Goal: Participate in discussion: Engage in conversation with other users on a specific topic

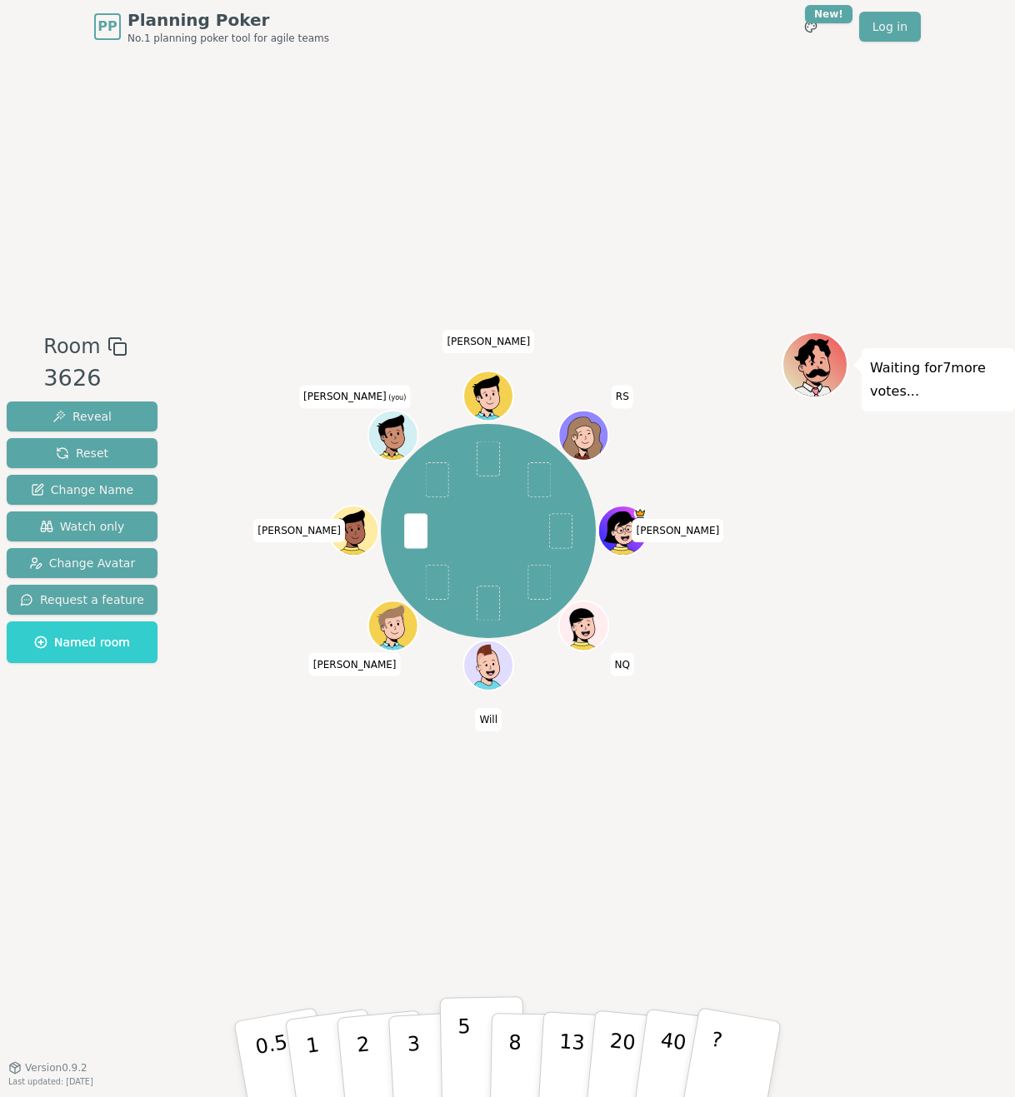
click at [455, 565] on button "5" at bounding box center [483, 1060] width 86 height 127
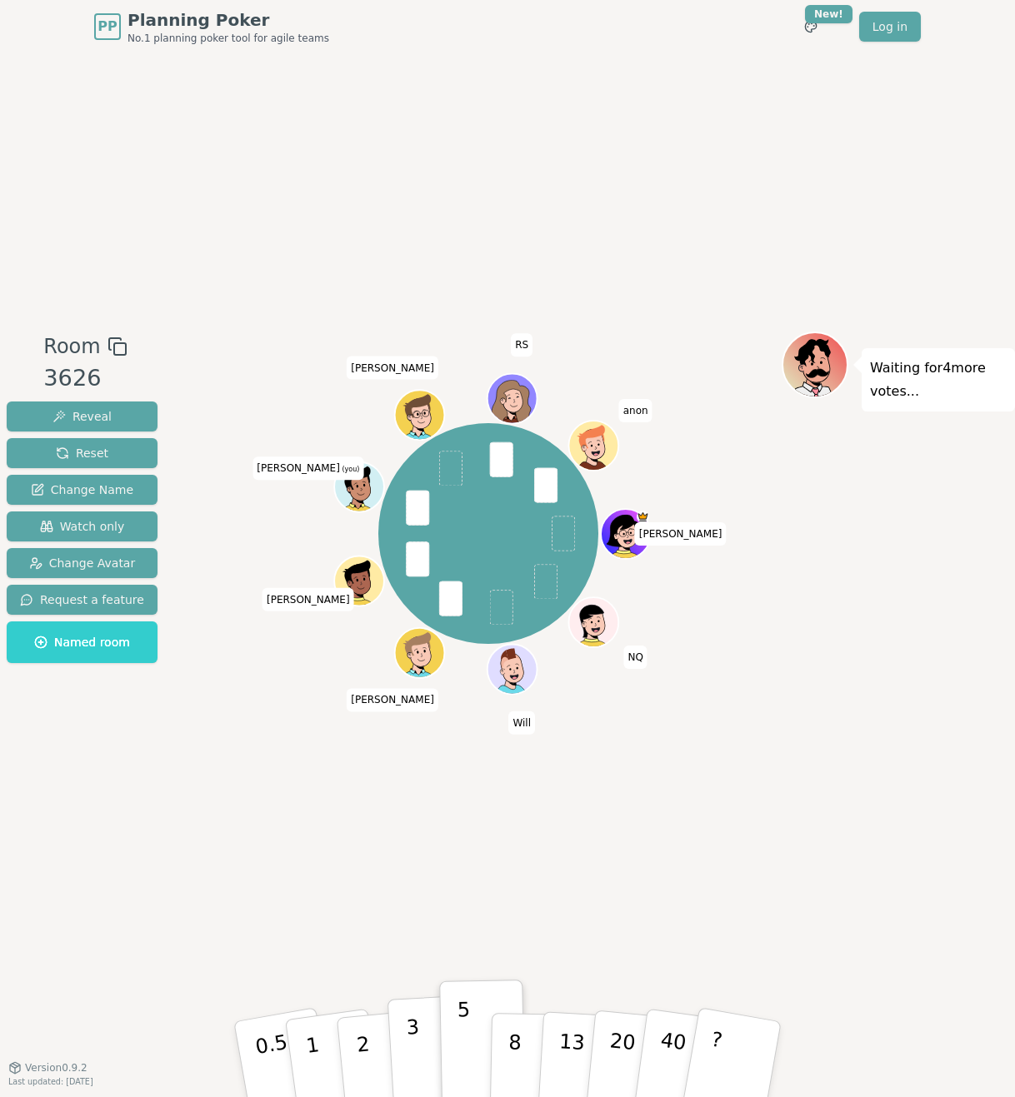
click at [417, 565] on p "3" at bounding box center [415, 1061] width 18 height 91
click at [407, 565] on button "3" at bounding box center [432, 1060] width 91 height 130
click at [474, 565] on button "5" at bounding box center [483, 1060] width 86 height 127
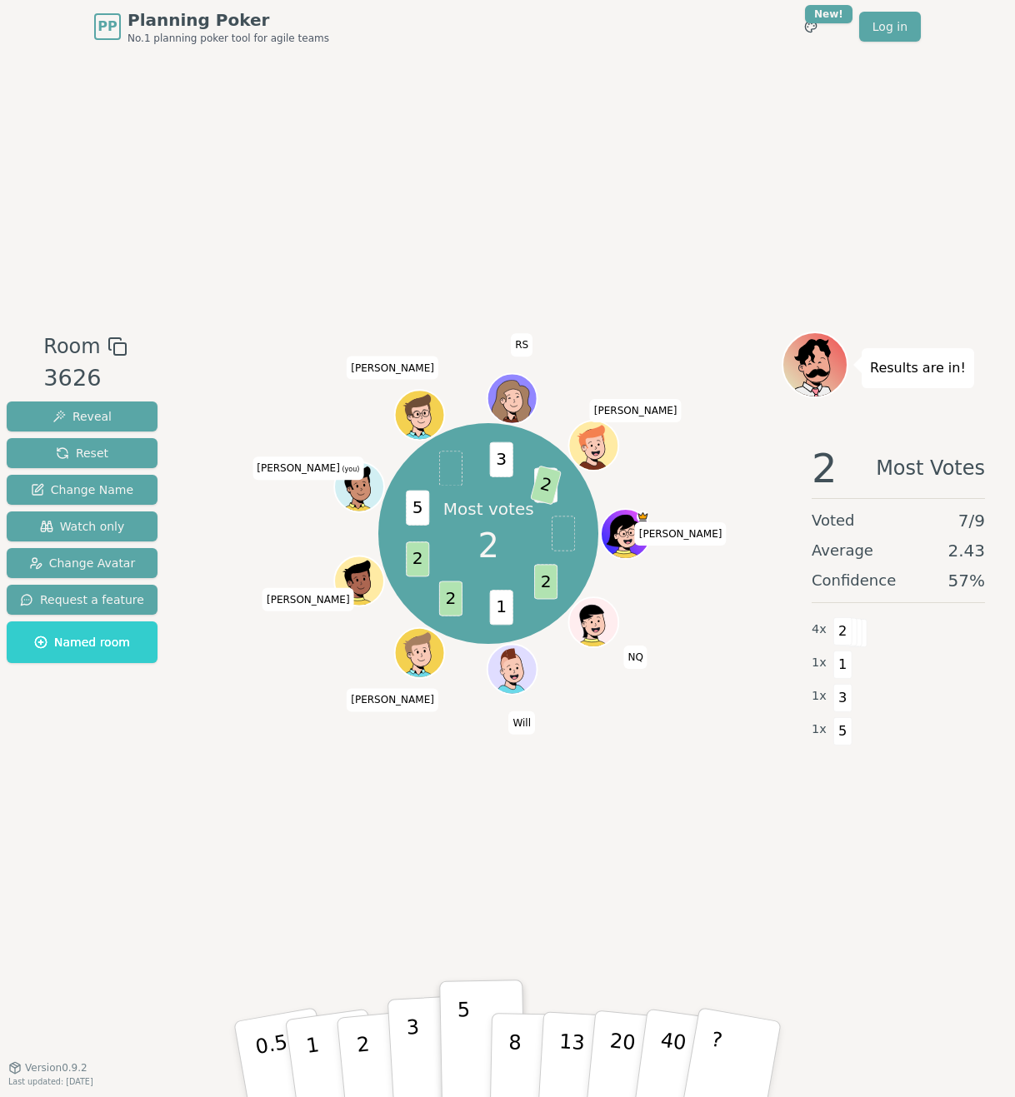
click at [403, 565] on button "3" at bounding box center [432, 1060] width 91 height 130
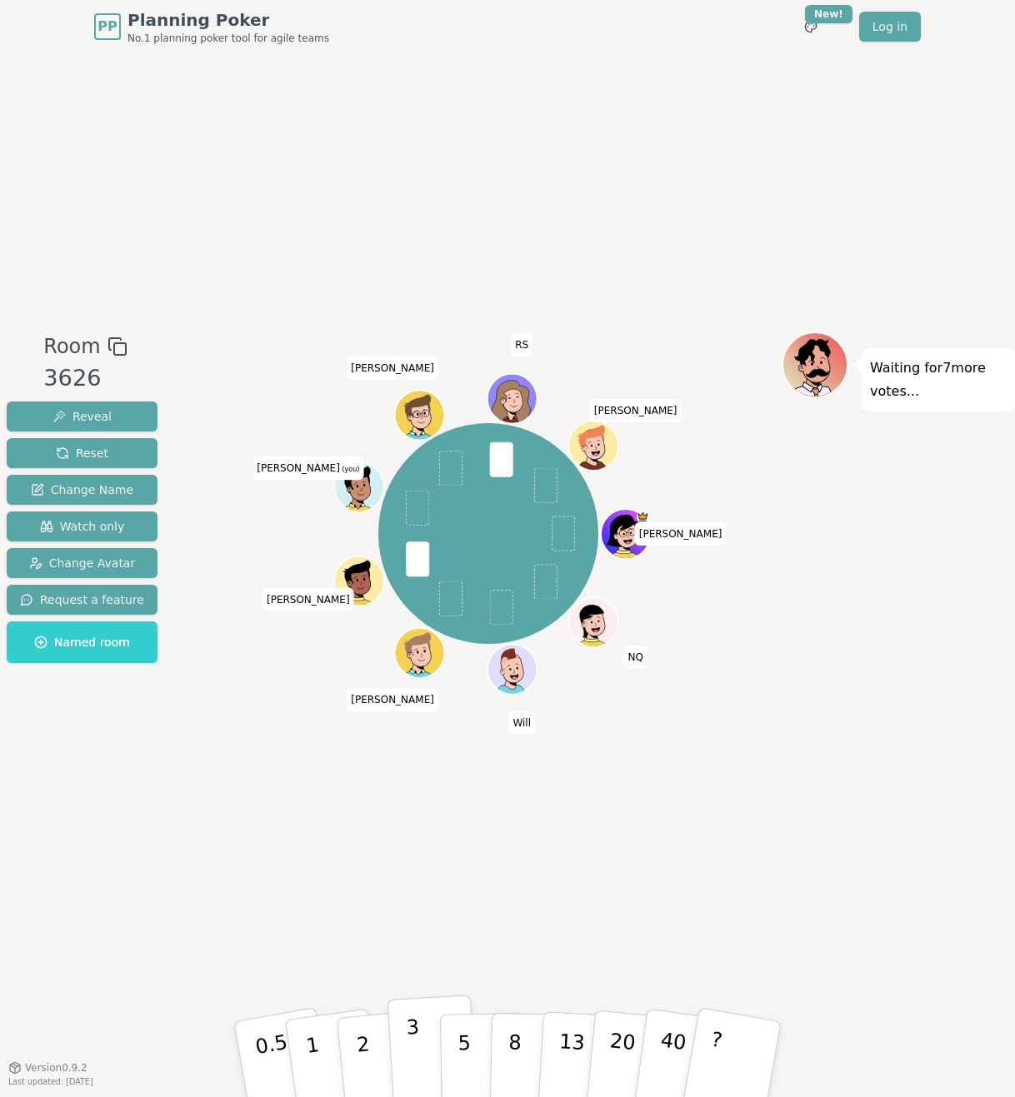
click at [414, 565] on p "3" at bounding box center [415, 1061] width 18 height 91
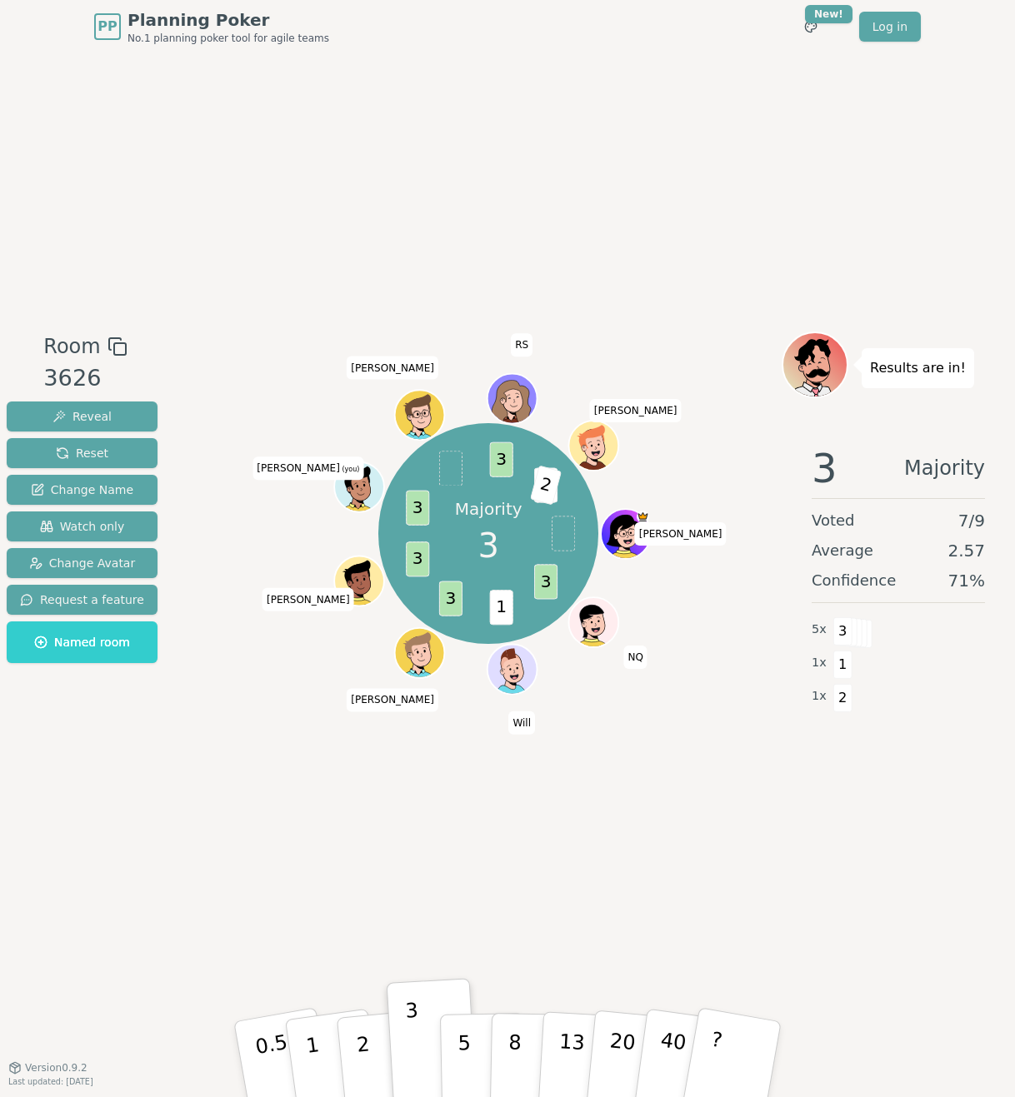
click at [493, 565] on div "Room 3626 Reveal Reset Change Name Watch only Change Avatar Request a feature N…" at bounding box center [507, 560] width 1015 height 1014
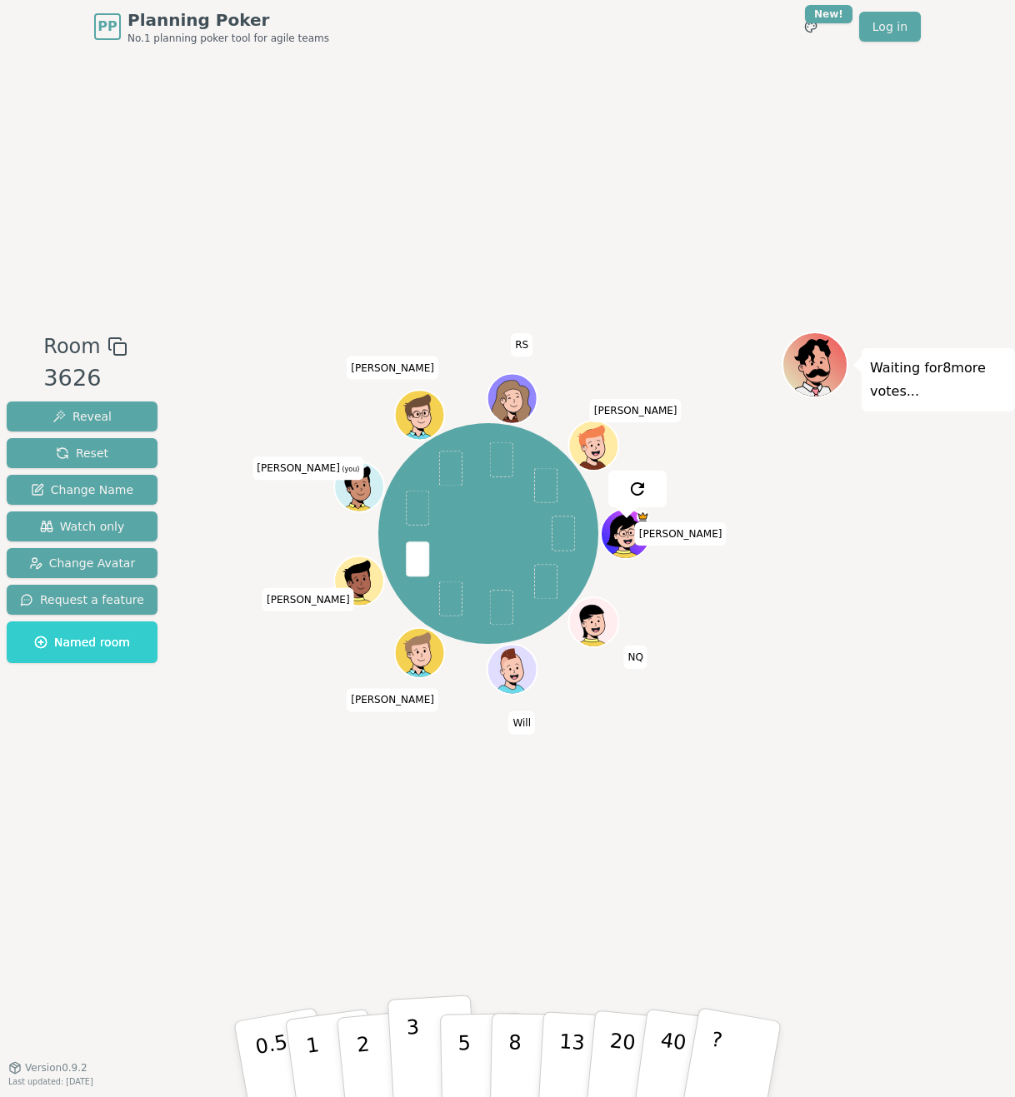
click at [417, 565] on button "3" at bounding box center [432, 1060] width 91 height 130
click at [358, 565] on p "2" at bounding box center [365, 1062] width 22 height 91
click at [420, 565] on button "3" at bounding box center [432, 1060] width 91 height 130
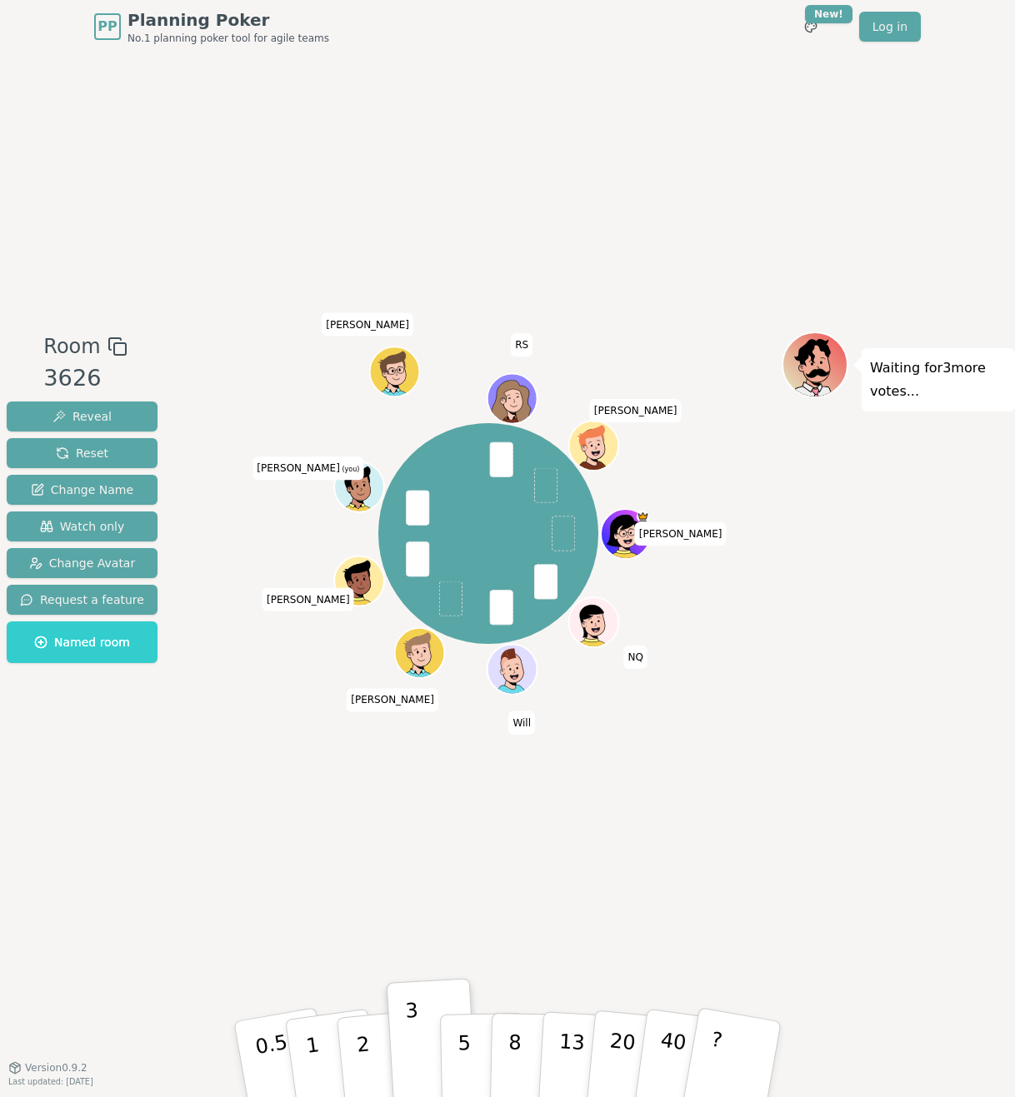
click at [428, 565] on div "Room 3626 Reveal Reset Change Name Watch only Change Avatar Request a feature N…" at bounding box center [507, 560] width 1015 height 1014
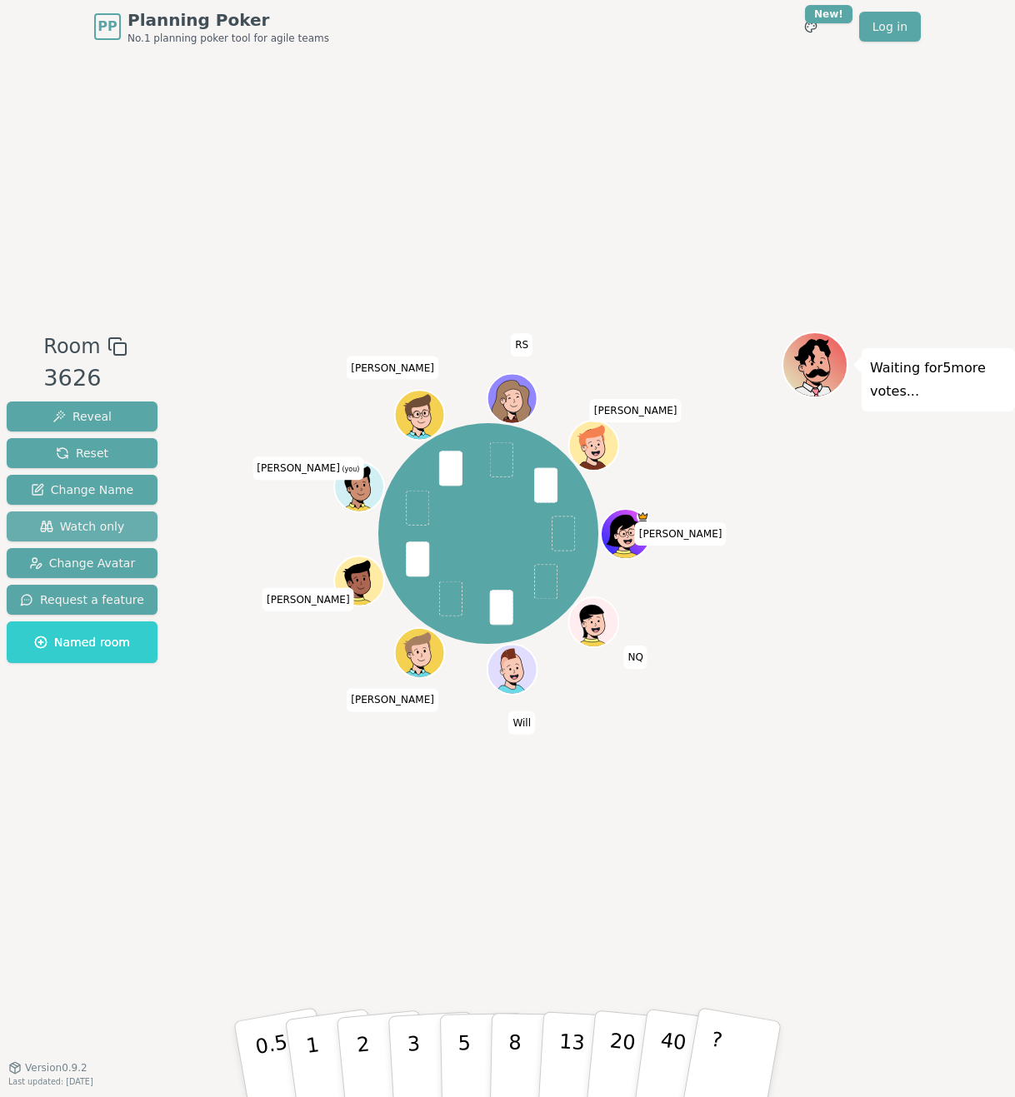
click at [92, 527] on span "Watch only" at bounding box center [82, 526] width 85 height 17
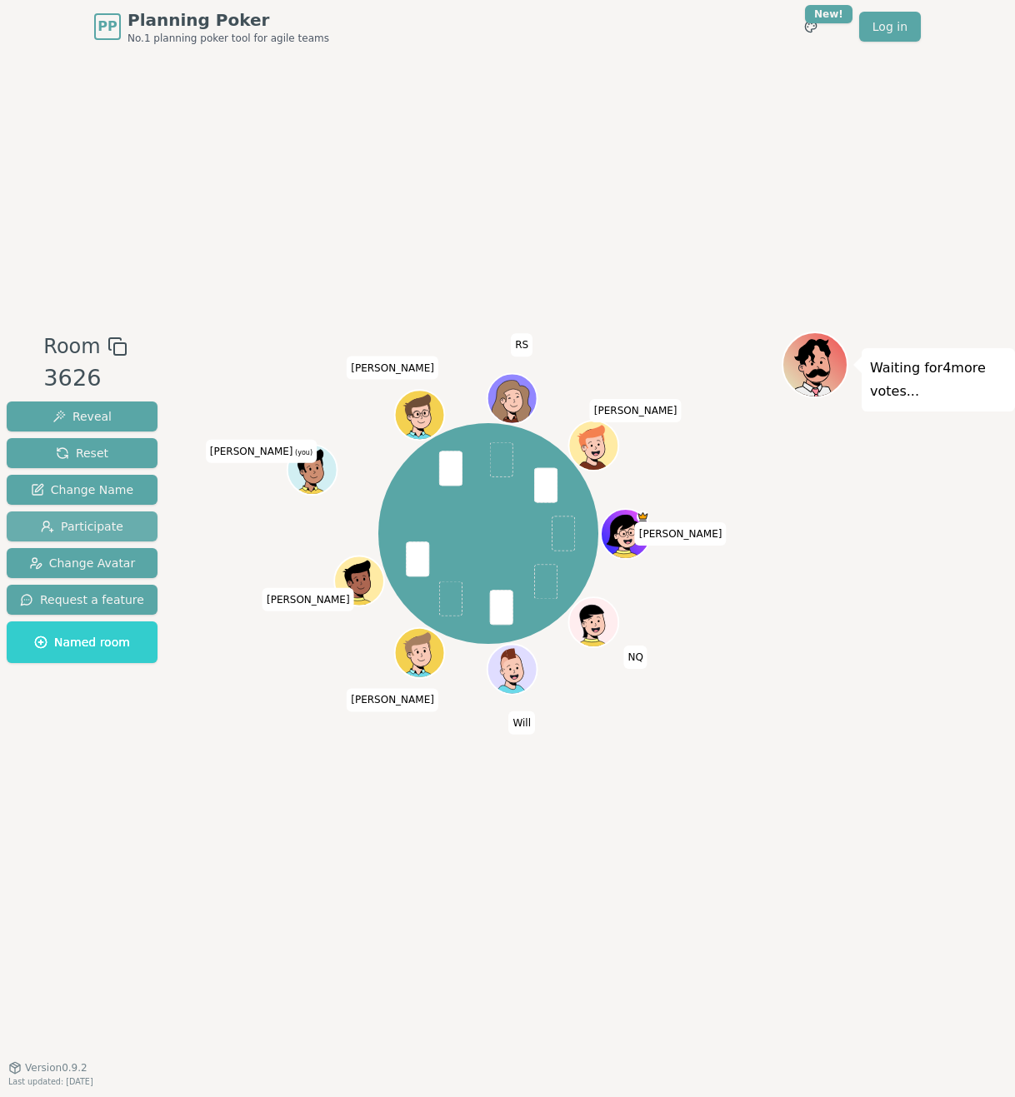
click at [80, 521] on span "Participate" at bounding box center [82, 526] width 82 height 17
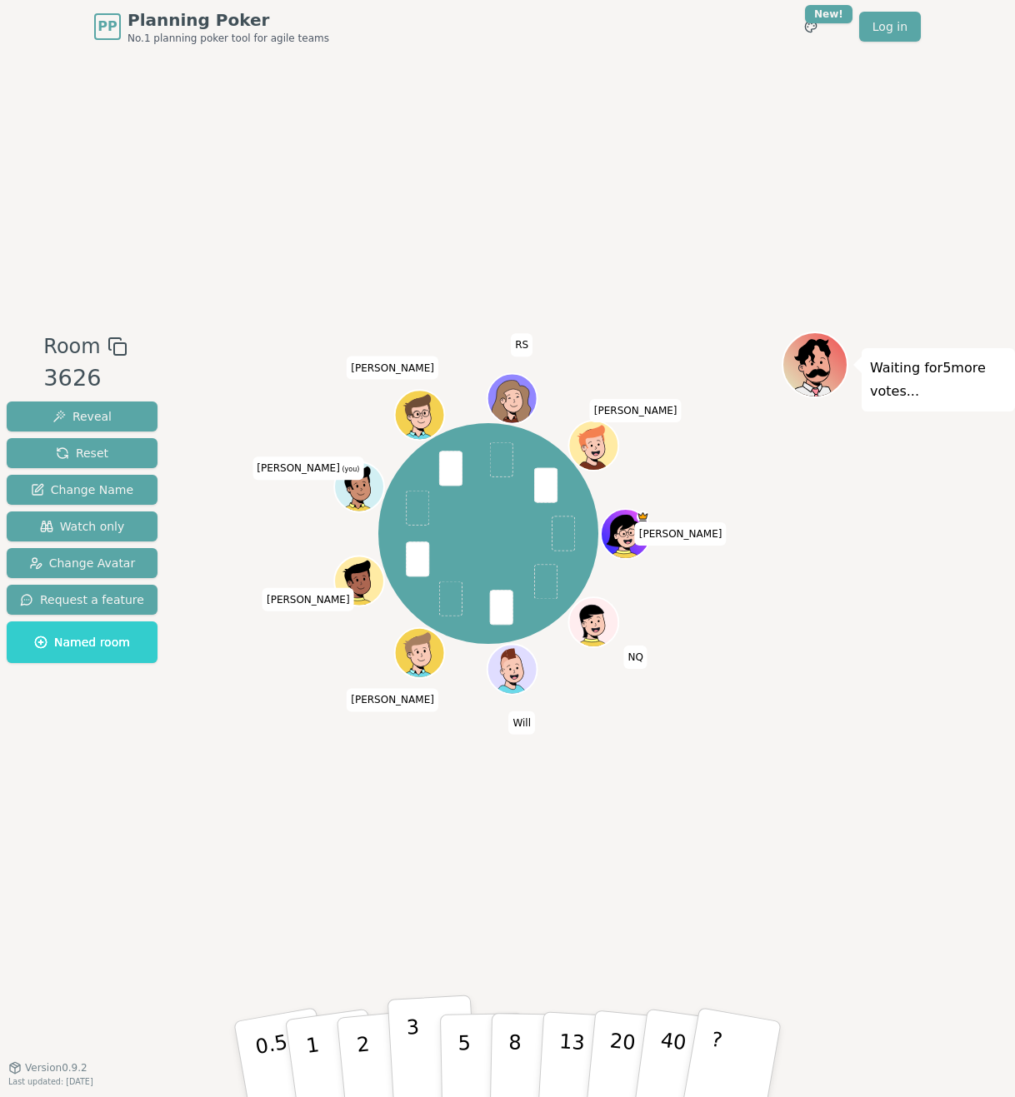
click at [423, 565] on button "3" at bounding box center [432, 1060] width 91 height 130
